Goal: Information Seeking & Learning: Learn about a topic

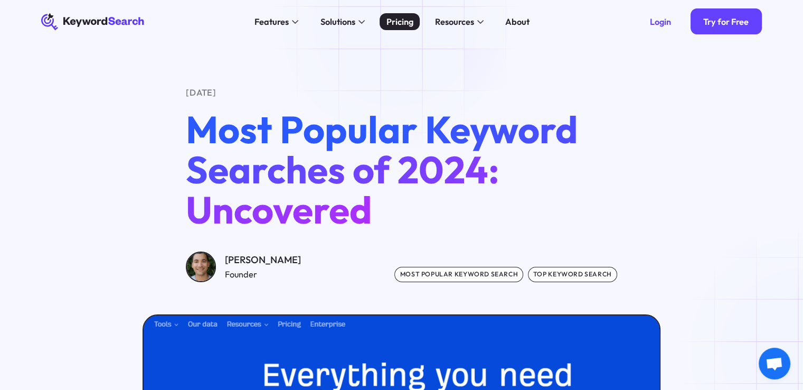
click at [399, 24] on div "Pricing" at bounding box center [400, 21] width 27 height 13
